Goal: Task Accomplishment & Management: Use online tool/utility

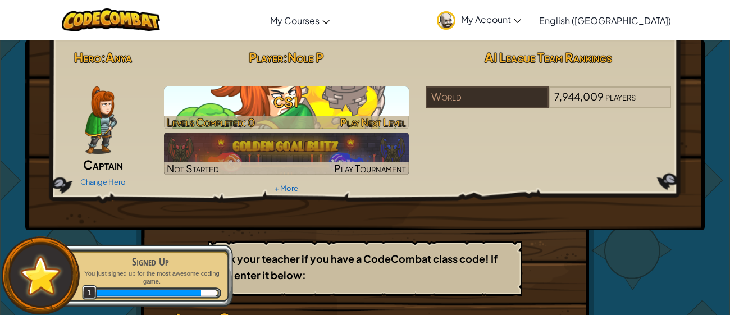
click at [342, 117] on span "Play Next Level" at bounding box center [373, 122] width 66 height 13
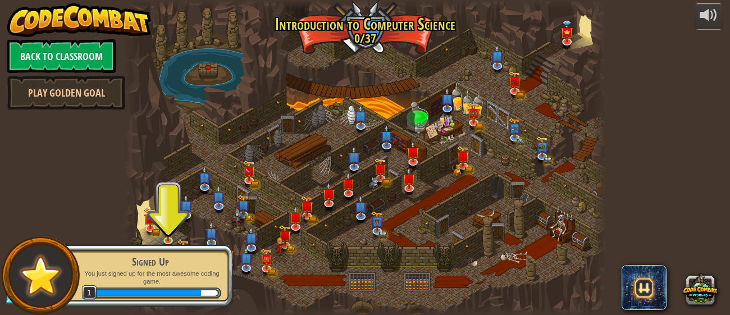
click at [342, 117] on div at bounding box center [365, 157] width 482 height 315
click at [168, 239] on div "Signed Up You just signed up for the most awesome coding game. 1" at bounding box center [144, 275] width 177 height 79
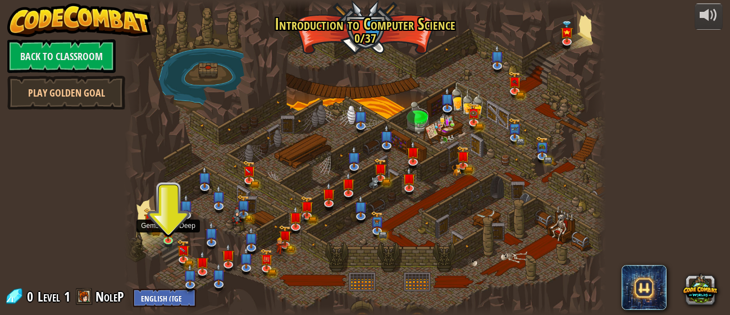
click at [168, 239] on img at bounding box center [168, 232] width 11 height 19
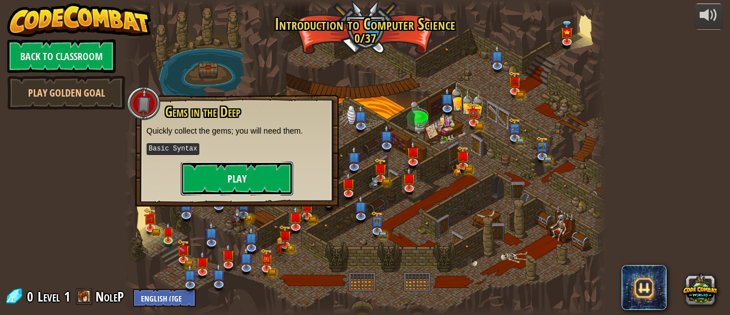
click at [224, 165] on button "Play" at bounding box center [237, 179] width 112 height 34
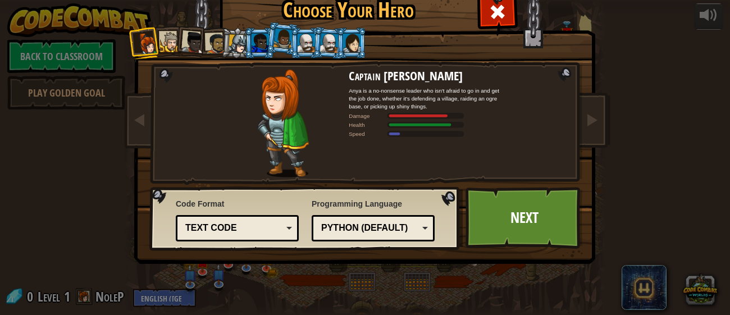
click at [369, 231] on div "Python (Default)" at bounding box center [369, 228] width 97 height 13
click at [370, 207] on div "Programming Language Python (Default) JavaScript Lua C++ Java (Experimental) Py…" at bounding box center [372, 219] width 123 height 49
click at [221, 41] on div at bounding box center [215, 43] width 21 height 21
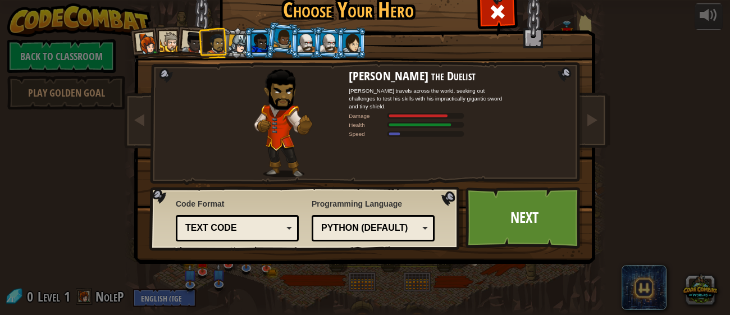
click at [331, 34] on div at bounding box center [328, 42] width 19 height 19
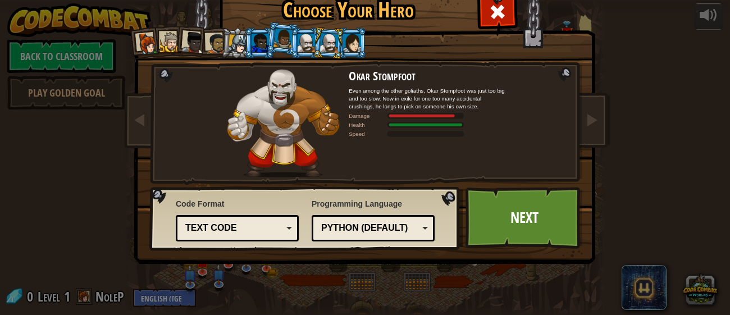
click at [351, 39] on div at bounding box center [351, 43] width 17 height 18
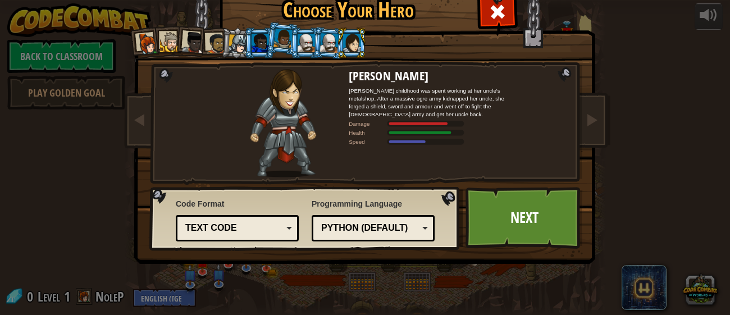
click at [321, 39] on div at bounding box center [328, 42] width 19 height 19
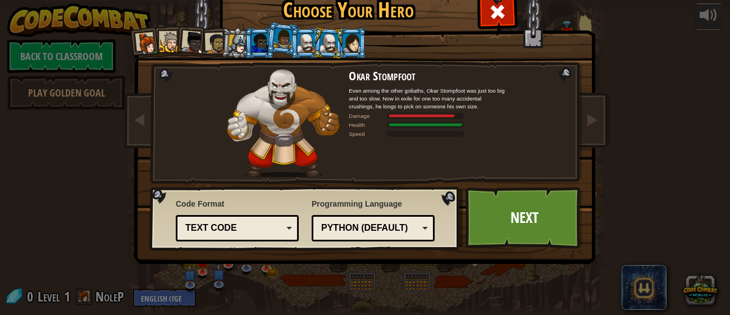
click at [259, 218] on div "Text code Blocks and code Blocks Blocks (Icons) Text code" at bounding box center [237, 228] width 123 height 26
click at [483, 215] on link "Next" at bounding box center [523, 218] width 117 height 62
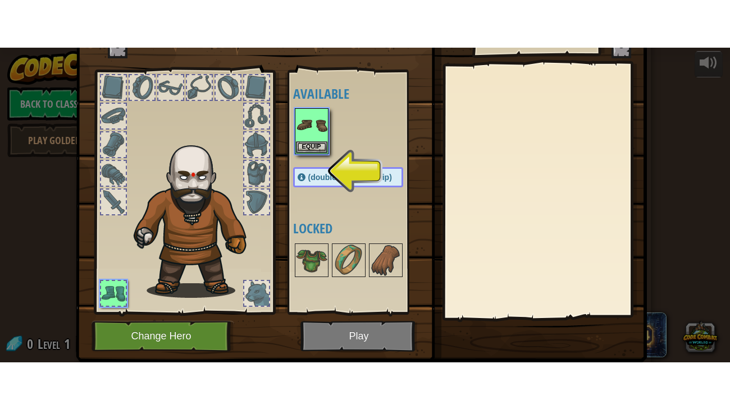
scroll to position [42, 0]
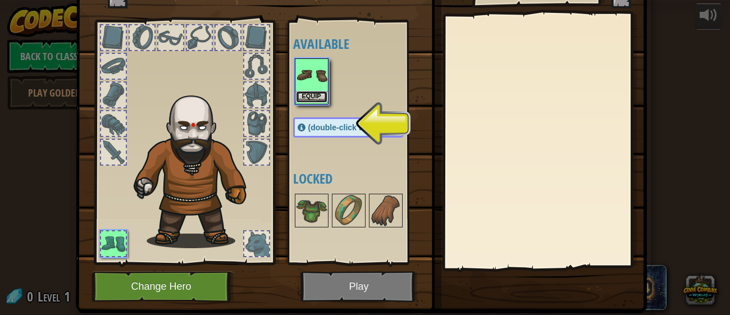
click at [318, 96] on button "Equip" at bounding box center [311, 97] width 31 height 12
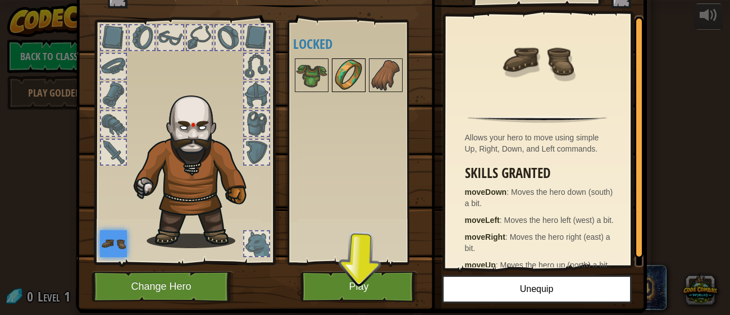
click at [346, 70] on img at bounding box center [348, 74] width 31 height 31
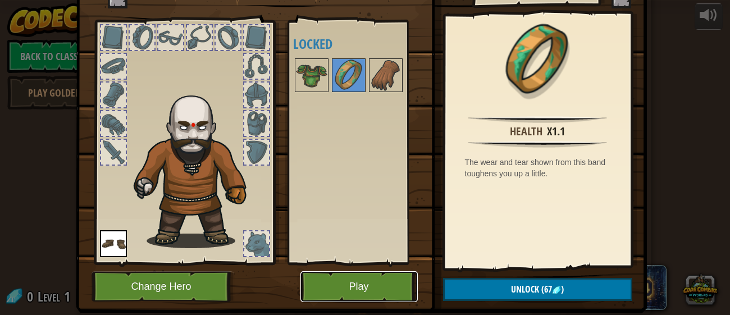
click at [396, 295] on button "Play" at bounding box center [358, 286] width 117 height 31
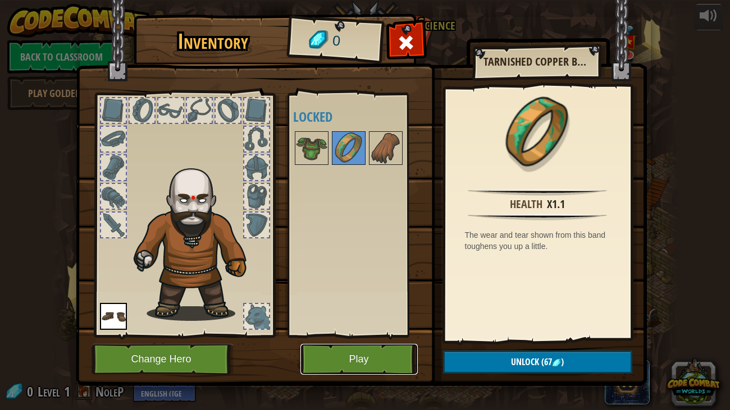
scroll to position [0, 0]
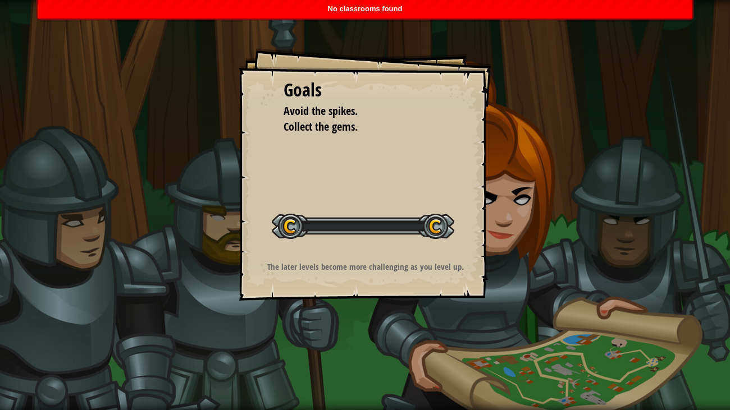
click at [397, 314] on div "Goals Avoid the spikes. Collect the gems. Start Level Error loading from server…" at bounding box center [365, 205] width 730 height 410
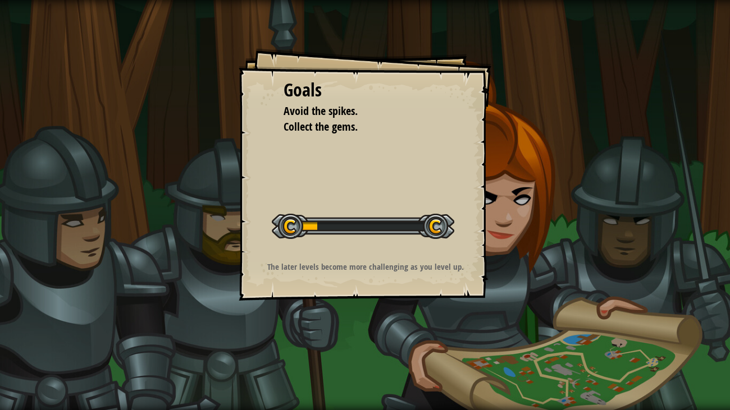
click at [428, 234] on div at bounding box center [363, 226] width 182 height 25
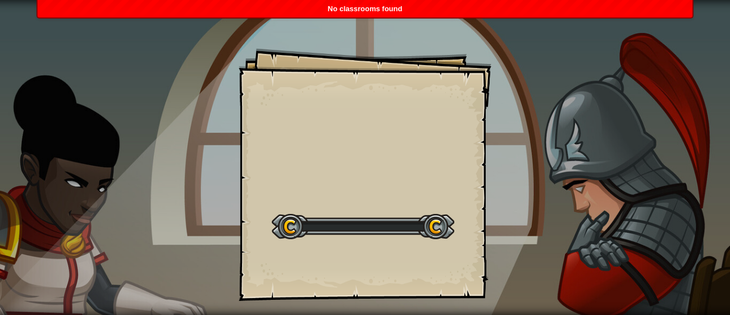
click at [327, 155] on div "Goals Start Level Error loading from server. Try refreshing the page. You'll ne…" at bounding box center [365, 174] width 253 height 253
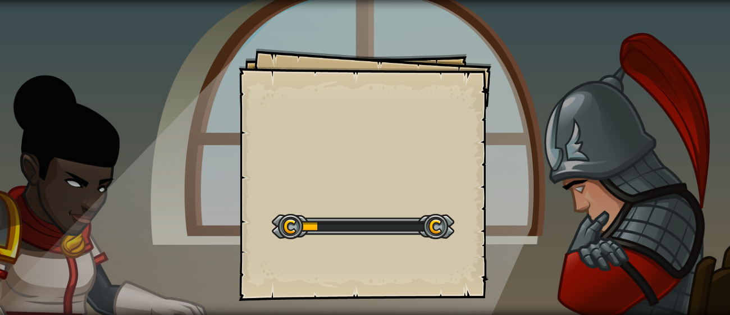
click at [327, 165] on div "Goals Start Level Error loading from server. Try refreshing the page. You'll ne…" at bounding box center [365, 174] width 253 height 253
click at [327, 166] on div "Goals Start Level Error loading from server. Try refreshing the page. You'll ne…" at bounding box center [365, 174] width 253 height 253
drag, startPoint x: 327, startPoint y: 160, endPoint x: 285, endPoint y: 191, distance: 52.5
click at [285, 191] on div "Goals Start Level Error loading from server. Try refreshing the page. You'll ne…" at bounding box center [365, 174] width 253 height 253
